Goal: Task Accomplishment & Management: Use online tool/utility

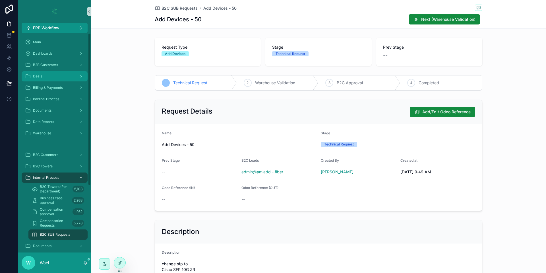
click at [53, 75] on div "Deals" at bounding box center [54, 76] width 59 height 9
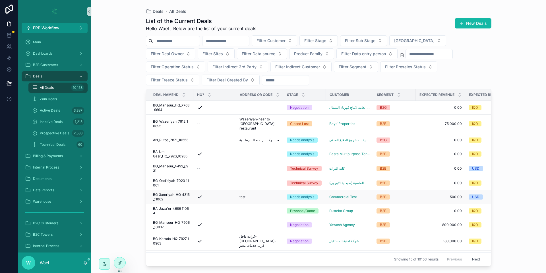
click at [185, 192] on span "BG_3amriyah_HQ_4315_11062" at bounding box center [171, 196] width 37 height 9
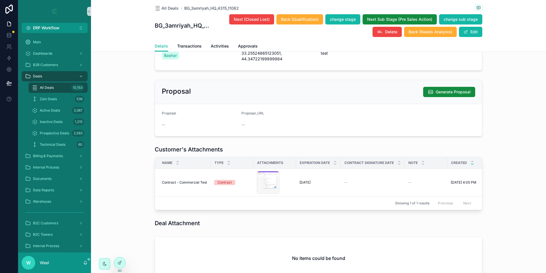
scroll to position [368, 0]
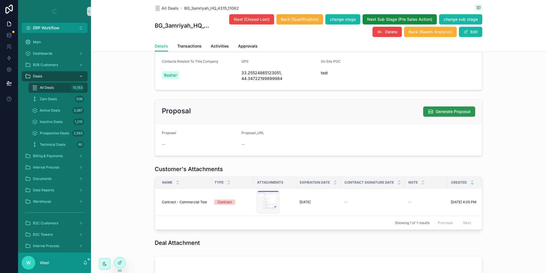
click at [443, 117] on button "Generate Proposal" at bounding box center [450, 111] width 52 height 10
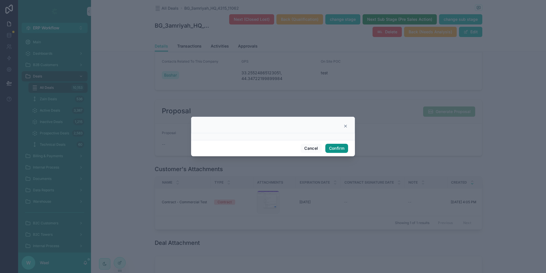
click at [336, 147] on button "Confirm" at bounding box center [337, 148] width 23 height 9
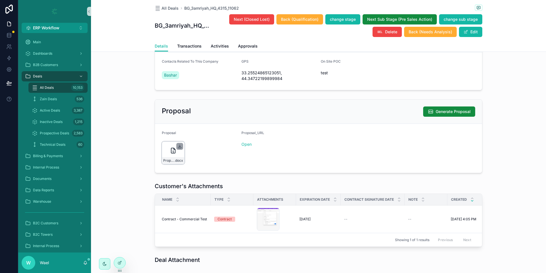
click at [178, 149] on icon "scrollable content" at bounding box center [180, 146] width 5 height 5
click at [244, 147] on link "Open" at bounding box center [247, 144] width 10 height 5
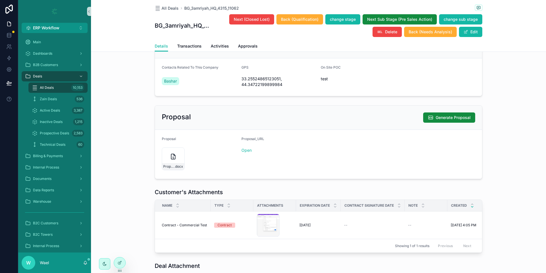
scroll to position [363, 0]
click at [244, 152] on link "Open" at bounding box center [247, 149] width 10 height 5
